Goal: Task Accomplishment & Management: Manage account settings

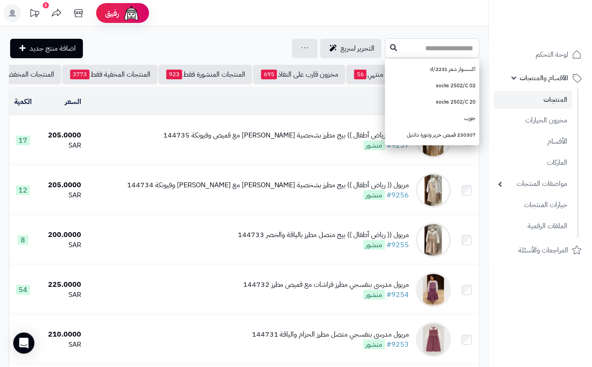
click at [385, 43] on input "text" at bounding box center [432, 48] width 94 height 20
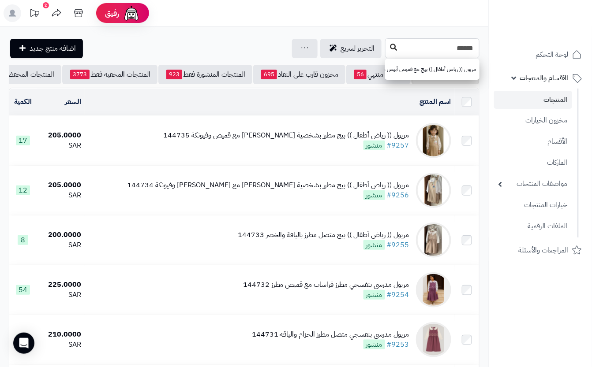
type input "******"
click at [390, 48] on icon at bounding box center [393, 47] width 7 height 7
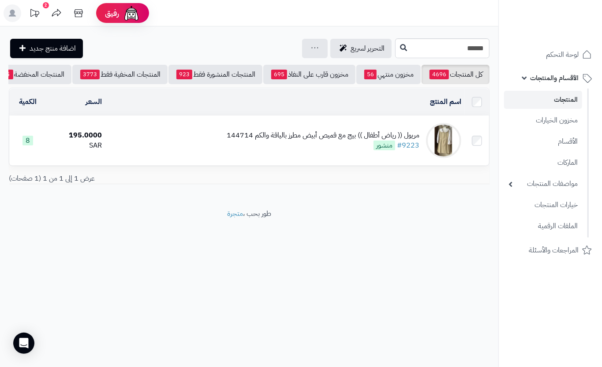
click at [202, 149] on td "مريول (( رياض أطفال )) بيج مع قميص أبيض مطرز بالياقة والكم 144714 #9223 منشور" at bounding box center [284, 140] width 359 height 49
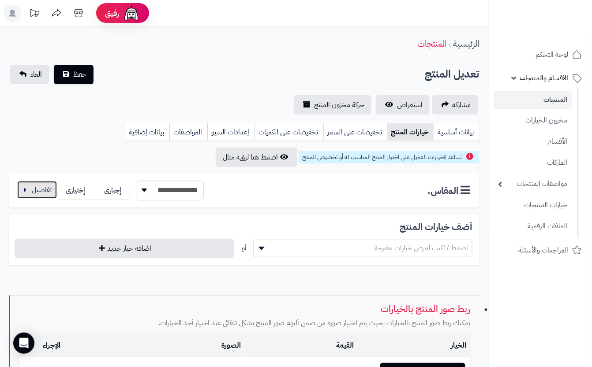
click at [24, 189] on button "button" at bounding box center [37, 190] width 40 height 18
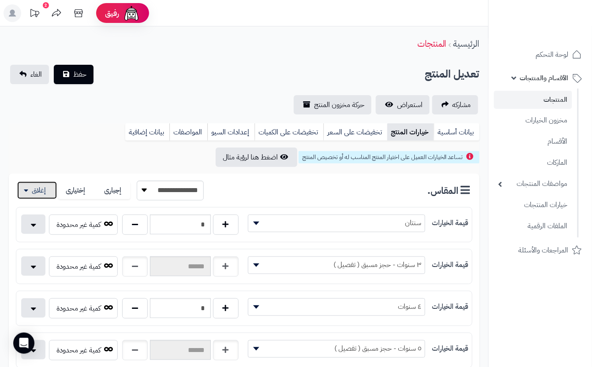
scroll to position [59, 0]
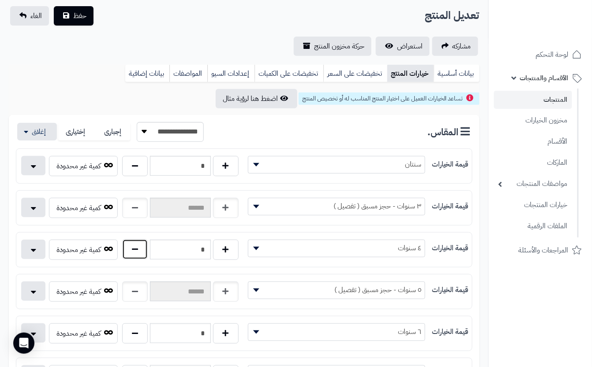
click at [141, 248] on button "button" at bounding box center [135, 249] width 26 height 20
type input "*"
click at [205, 23] on div "تعديل المنتج حفظ الغاء" at bounding box center [244, 15] width 470 height 19
click at [71, 11] on button "حفظ" at bounding box center [74, 15] width 40 height 19
